Goal: Information Seeking & Learning: Learn about a topic

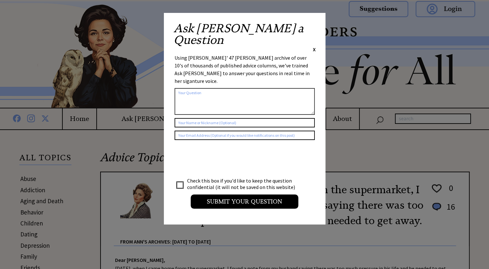
click at [313, 46] on span "X" at bounding box center [314, 49] width 3 height 6
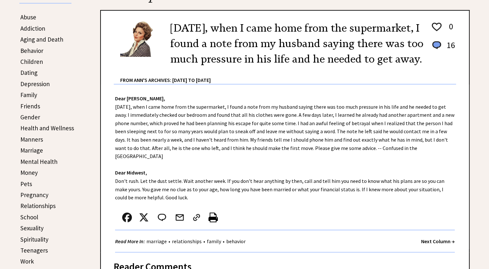
scroll to position [162, 0]
click at [34, 29] on link "Addiction" at bounding box center [32, 29] width 25 height 8
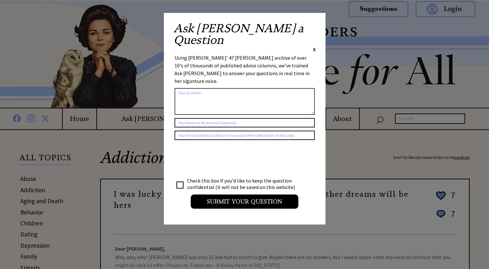
click at [314, 46] on span "X" at bounding box center [314, 49] width 3 height 6
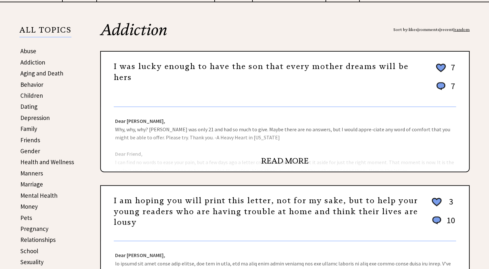
scroll to position [129, 0]
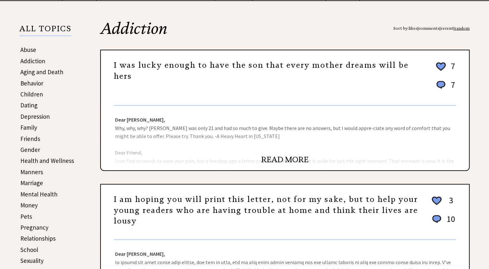
click at [273, 160] on link "READ MORE" at bounding box center [284, 160] width 47 height 10
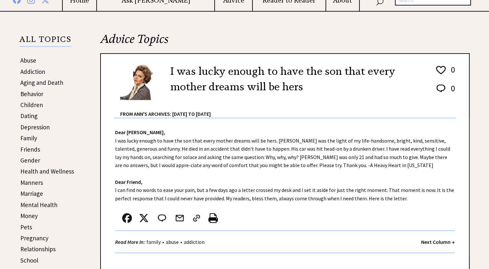
scroll to position [129, 0]
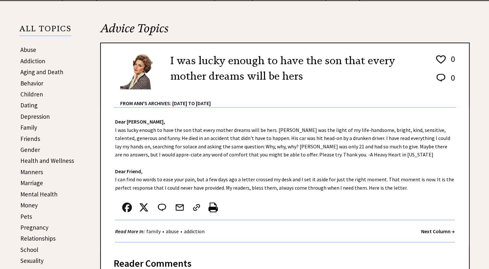
click at [31, 83] on link "Behavior" at bounding box center [31, 83] width 23 height 8
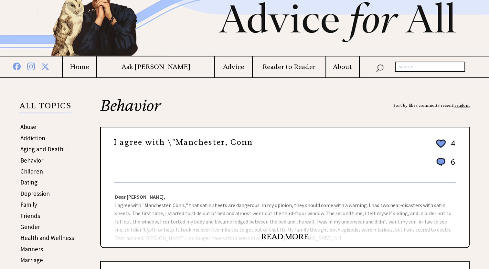
scroll to position [97, 0]
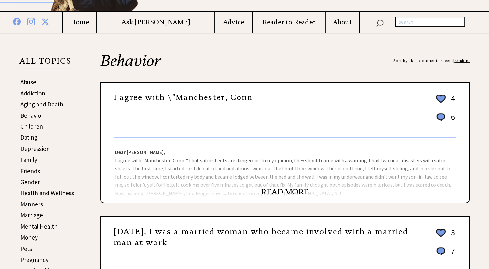
click at [270, 190] on link "READ MORE" at bounding box center [284, 192] width 47 height 10
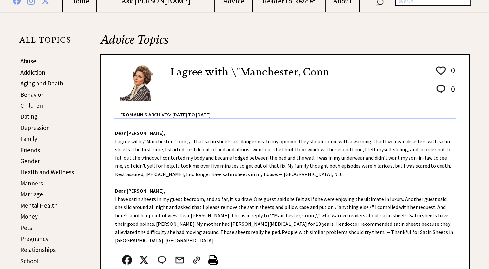
scroll to position [129, 0]
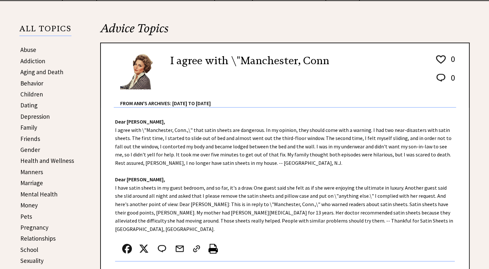
click at [28, 105] on link "Dating" at bounding box center [28, 105] width 17 height 8
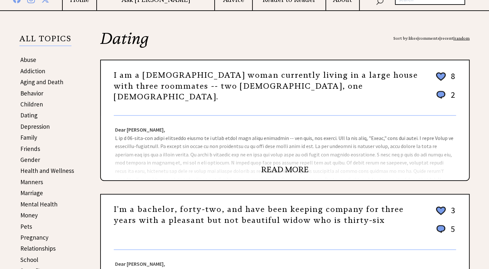
scroll to position [162, 0]
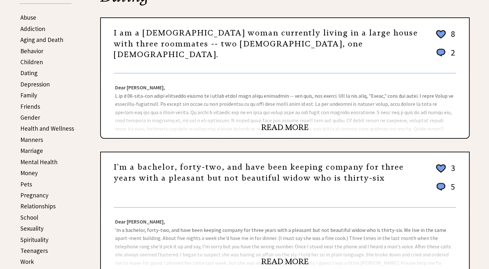
click at [284, 130] on link "READ MORE" at bounding box center [284, 128] width 47 height 10
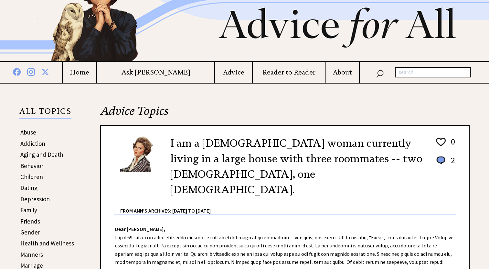
scroll to position [129, 0]
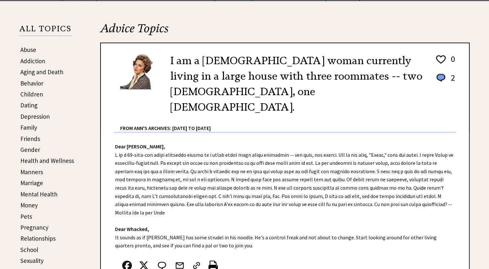
click at [33, 204] on link "Money" at bounding box center [28, 206] width 17 height 8
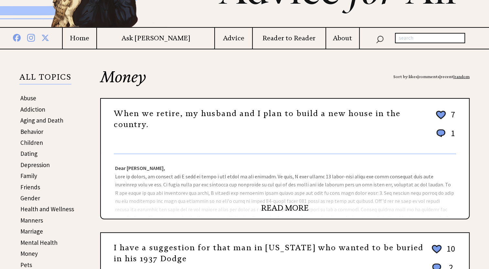
scroll to position [97, 0]
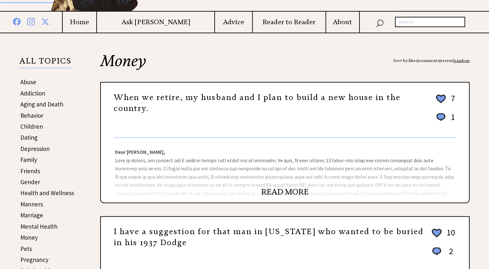
click at [283, 191] on link "READ MORE" at bounding box center [284, 192] width 47 height 10
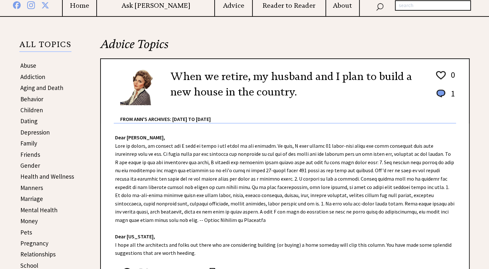
scroll to position [129, 0]
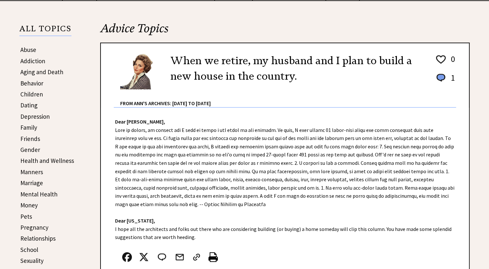
click at [25, 49] on link "Abuse" at bounding box center [28, 50] width 16 height 8
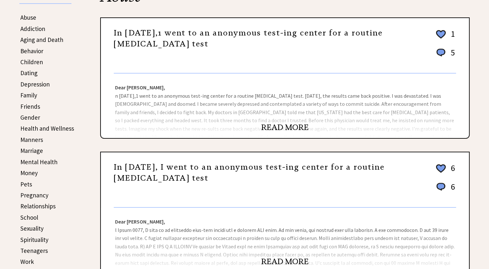
scroll to position [129, 0]
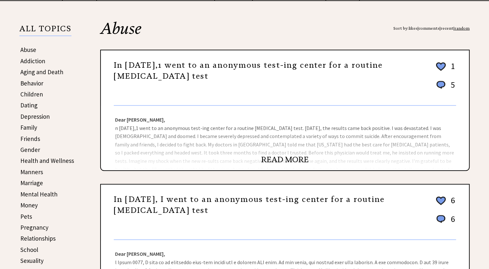
click at [279, 157] on link "READ MORE" at bounding box center [284, 160] width 47 height 10
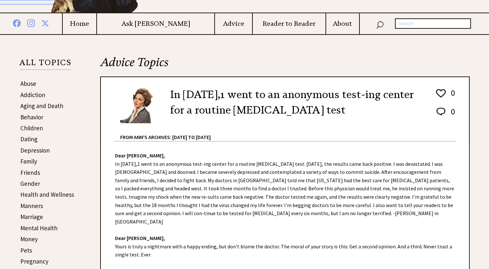
scroll to position [129, 0]
